Goal: Transaction & Acquisition: Purchase product/service

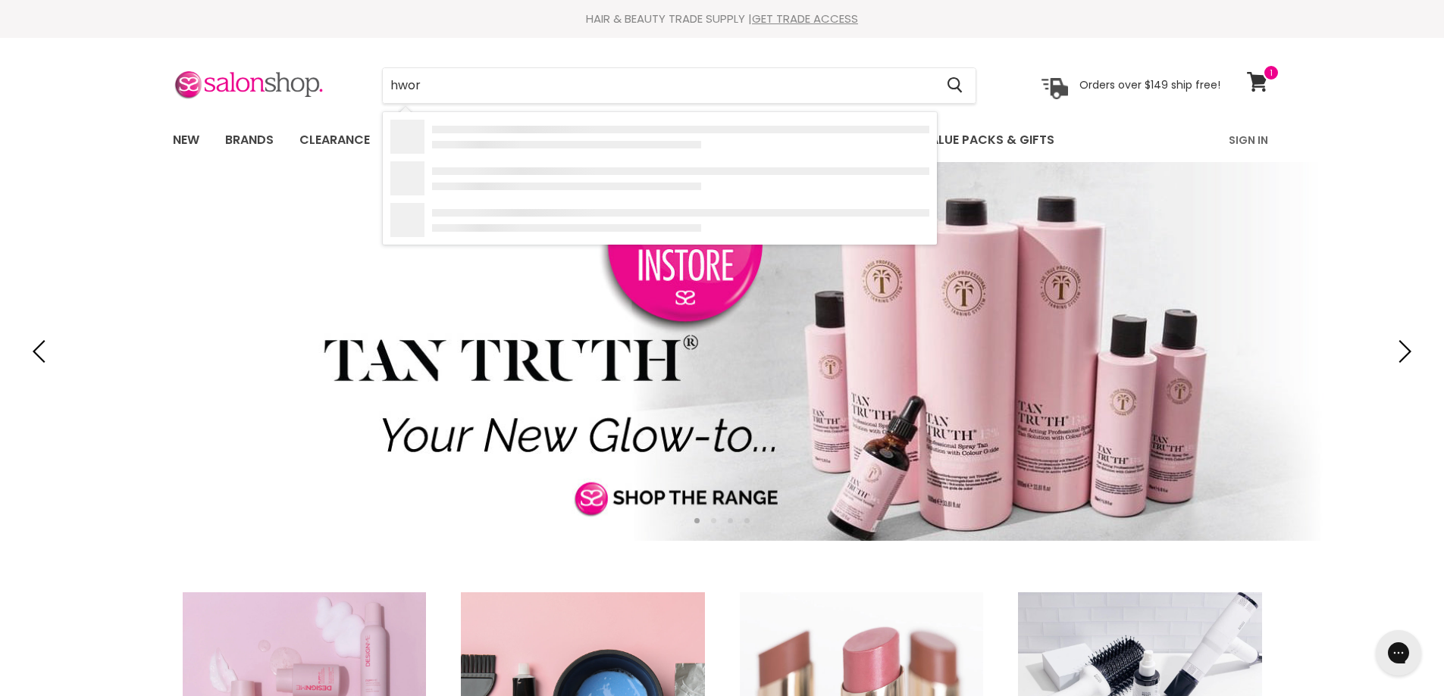
type input "hworx"
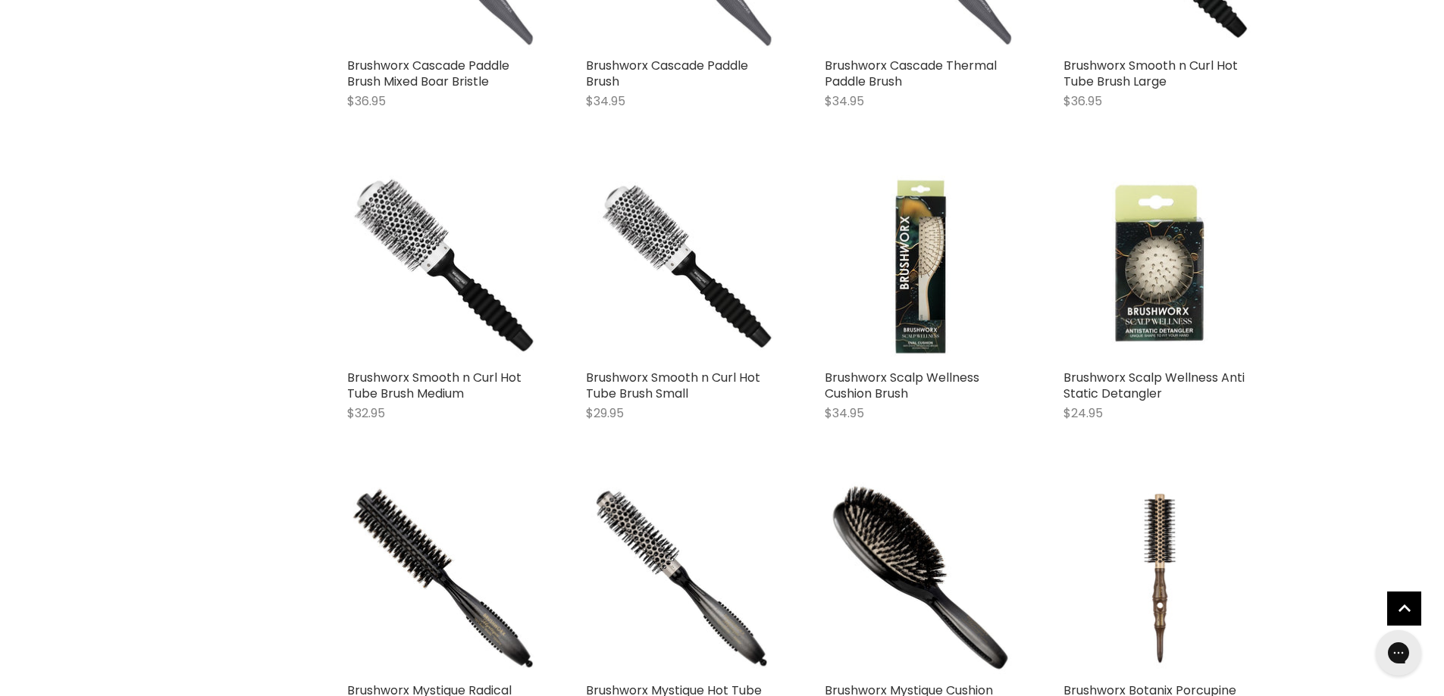
scroll to position [1516, 0]
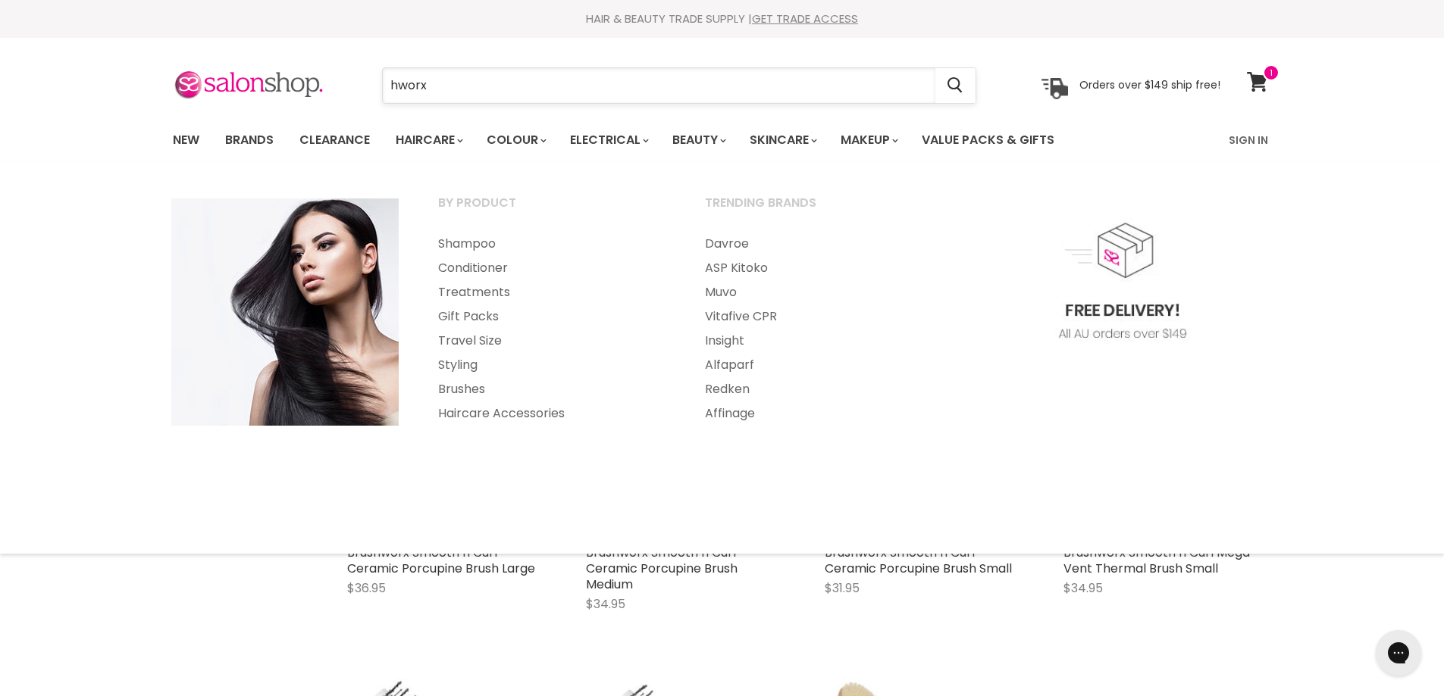
click at [425, 94] on input "hworx" at bounding box center [659, 85] width 552 height 35
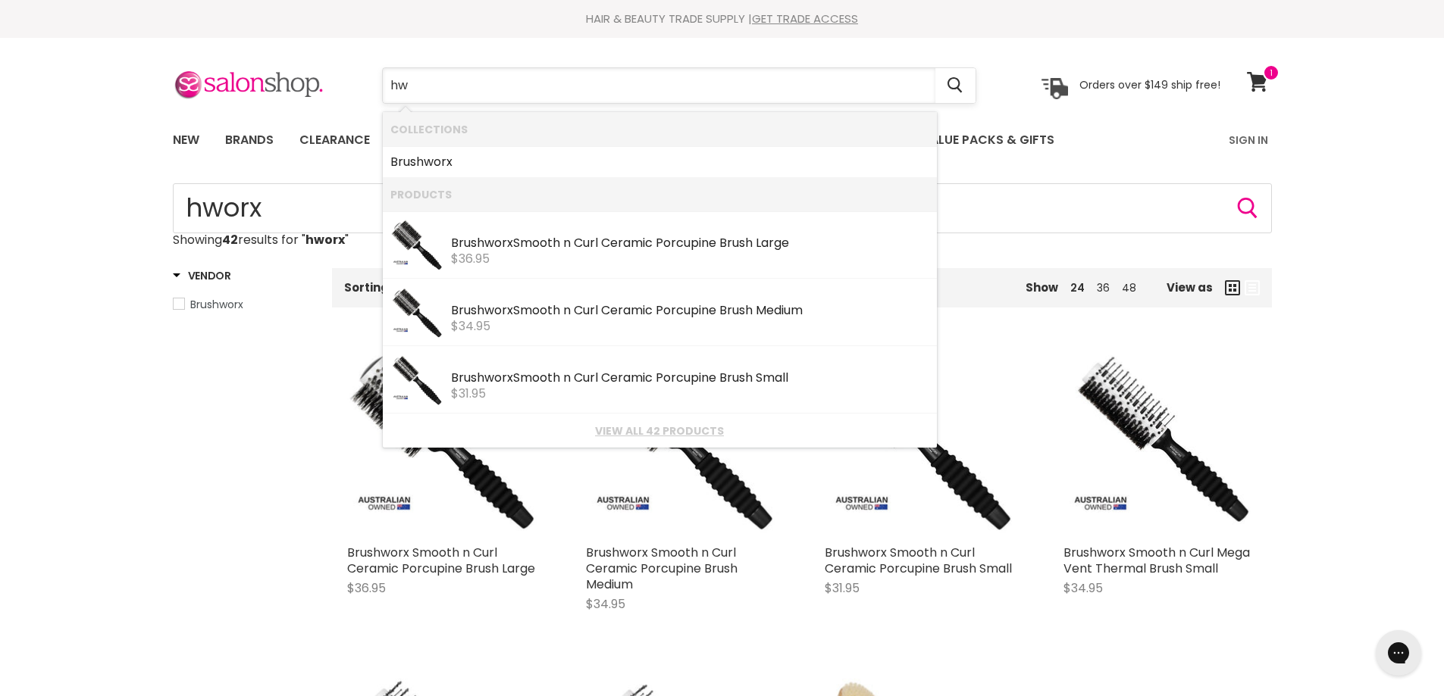
type input "h"
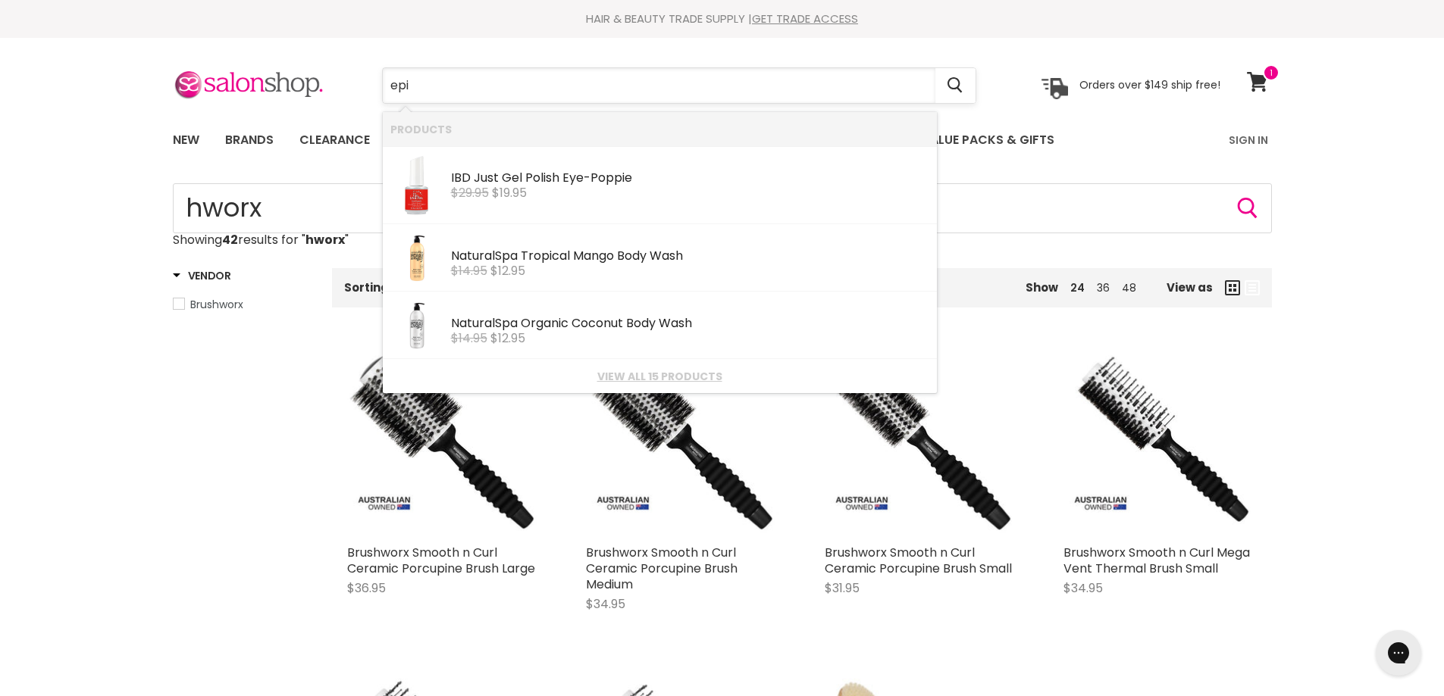
type input "epic"
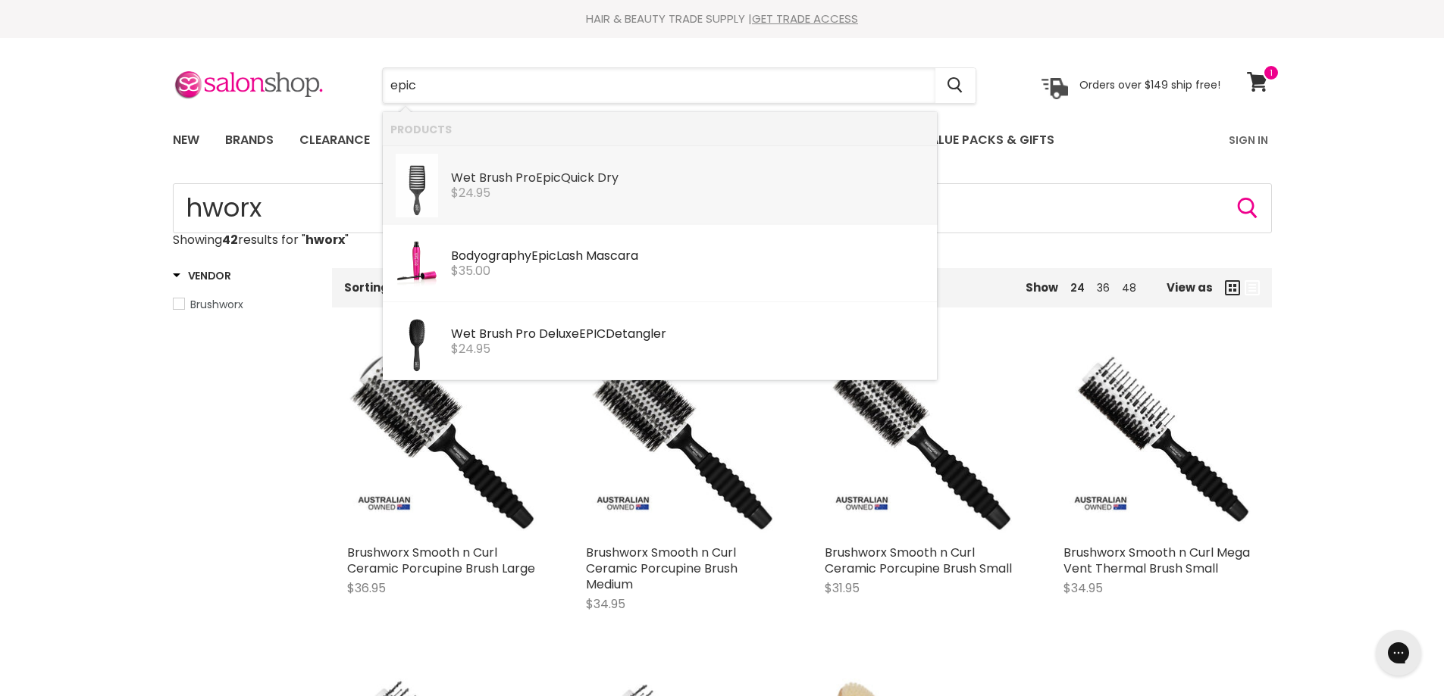
click at [440, 168] on div "Products: Wet Brush Pro Epic Quick Dry" at bounding box center [416, 186] width 53 height 64
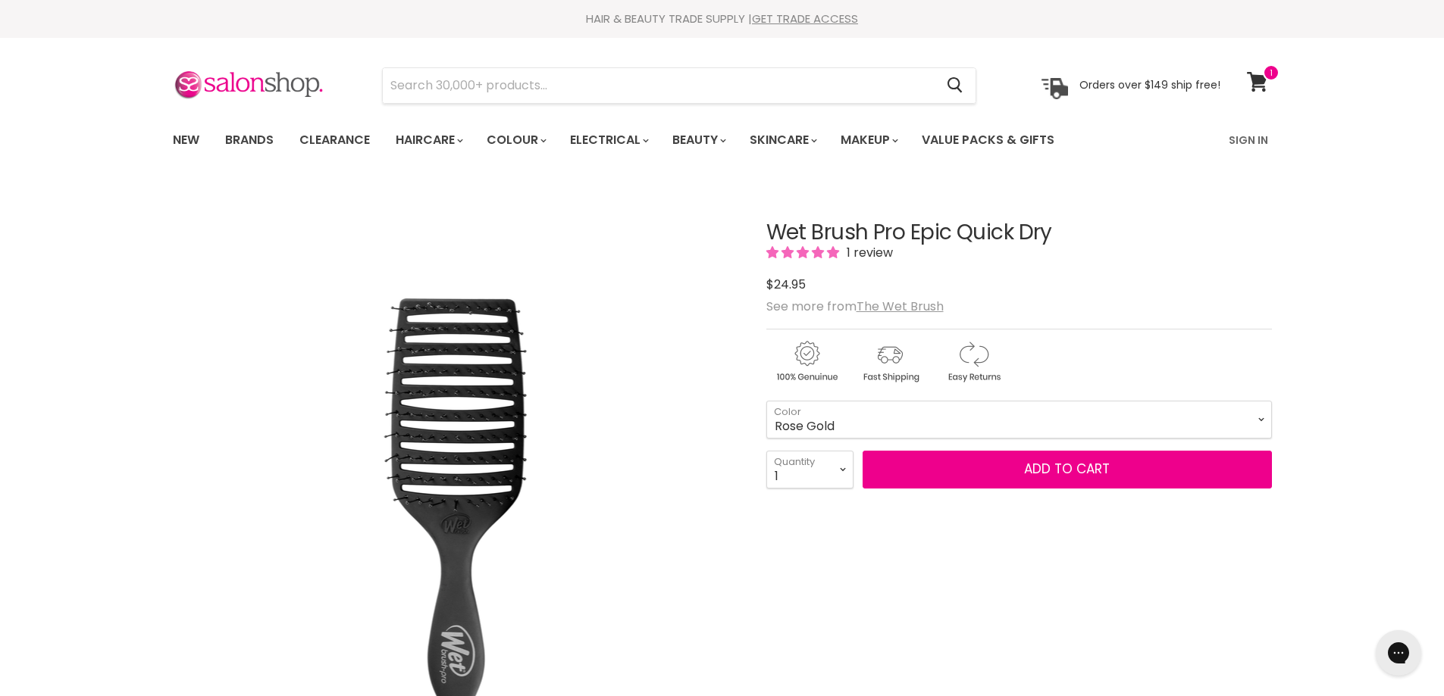
click at [766, 401] on select "Black Rose Gold" at bounding box center [1018, 420] width 505 height 38
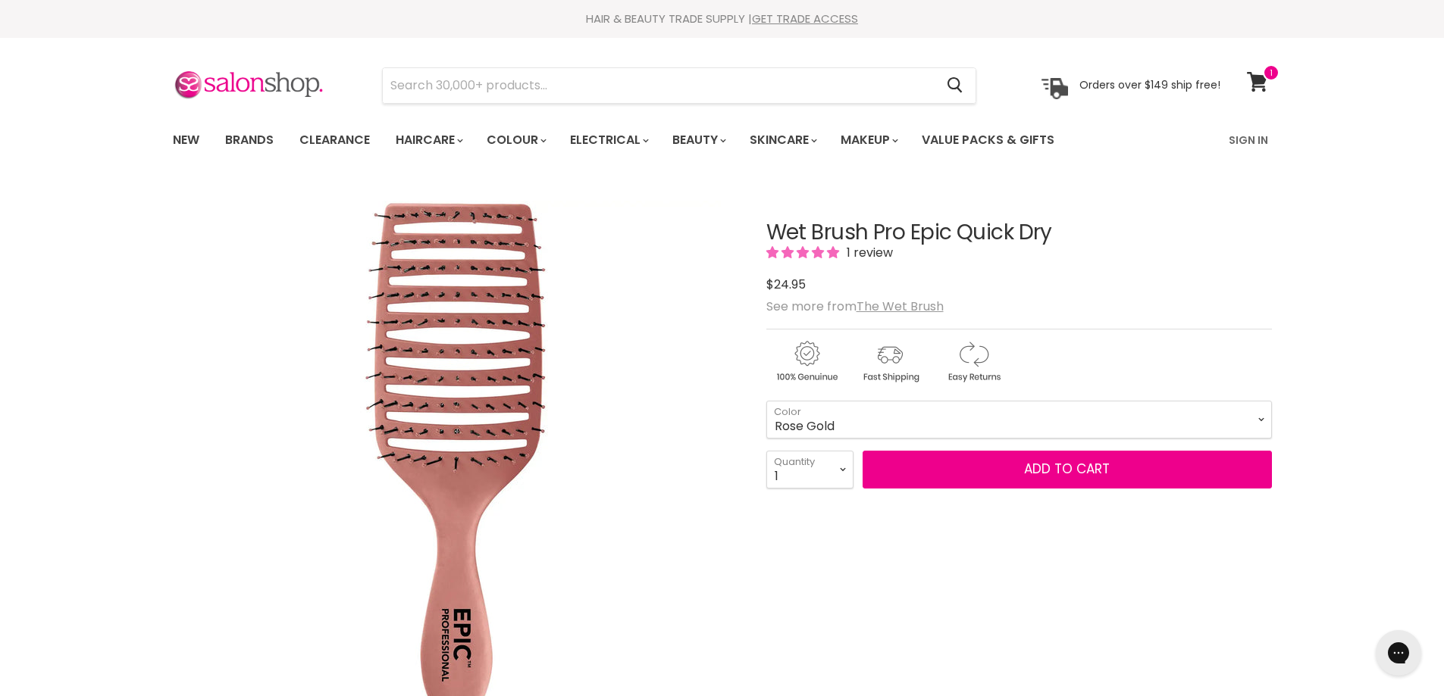
select select "Rose Gold"
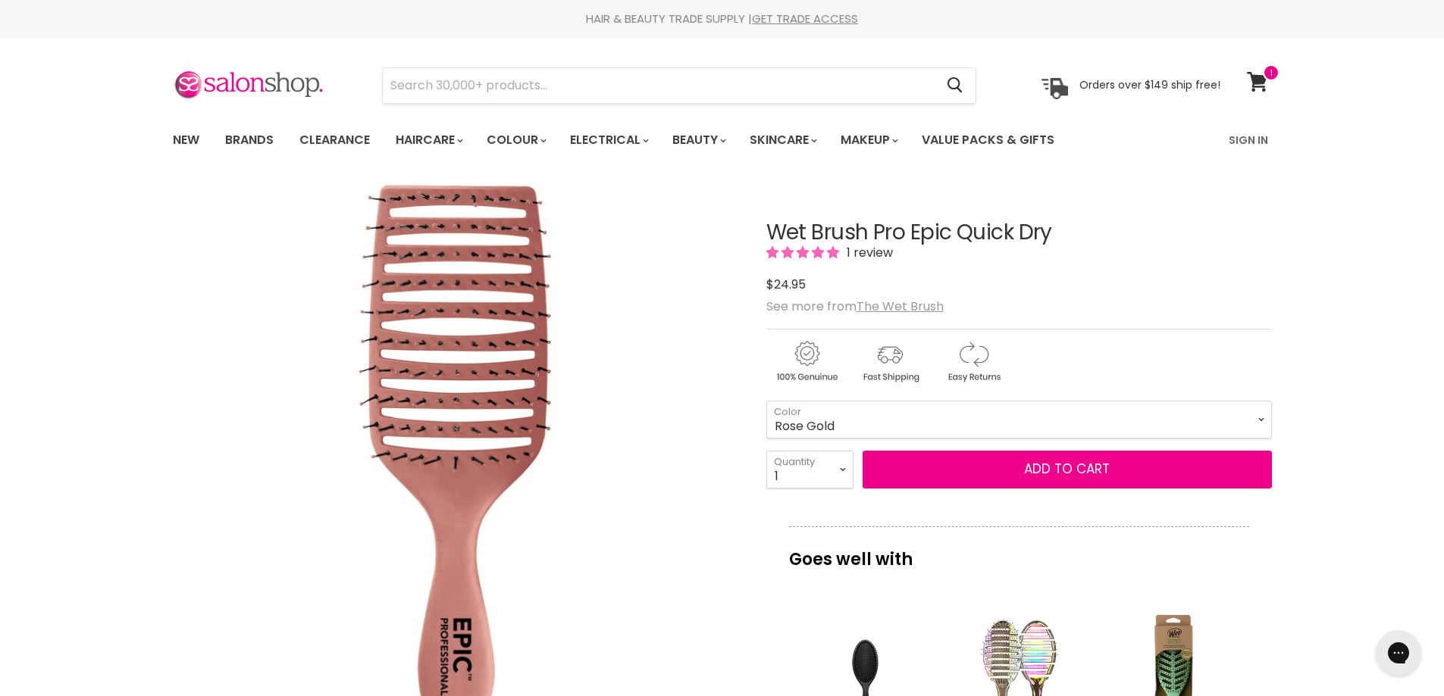
scroll to position [76, 0]
